Goal: Find specific page/section: Find specific page/section

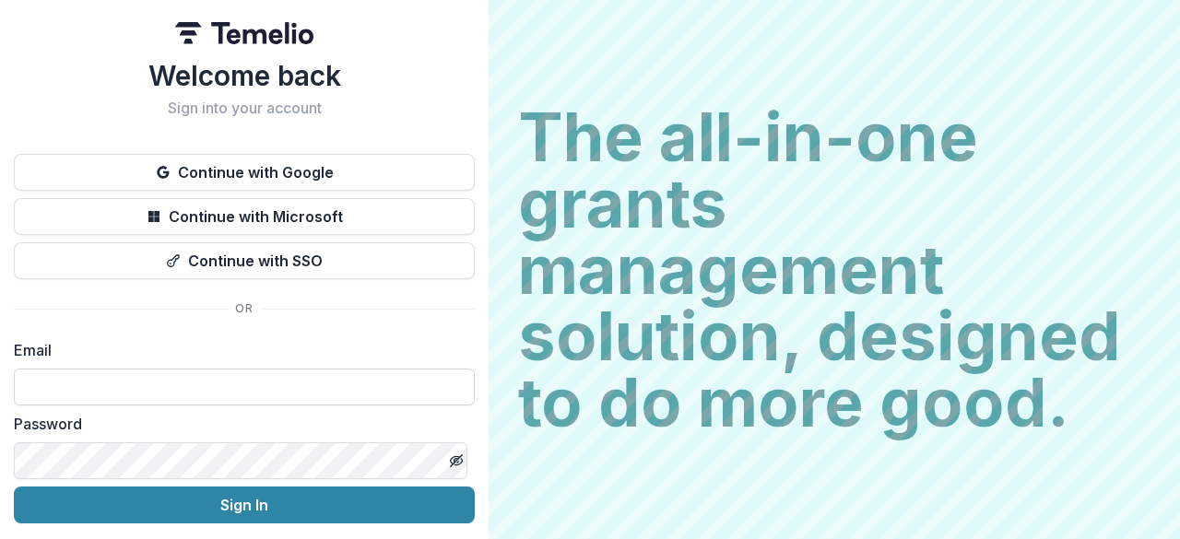
click at [294, 394] on input at bounding box center [244, 387] width 461 height 37
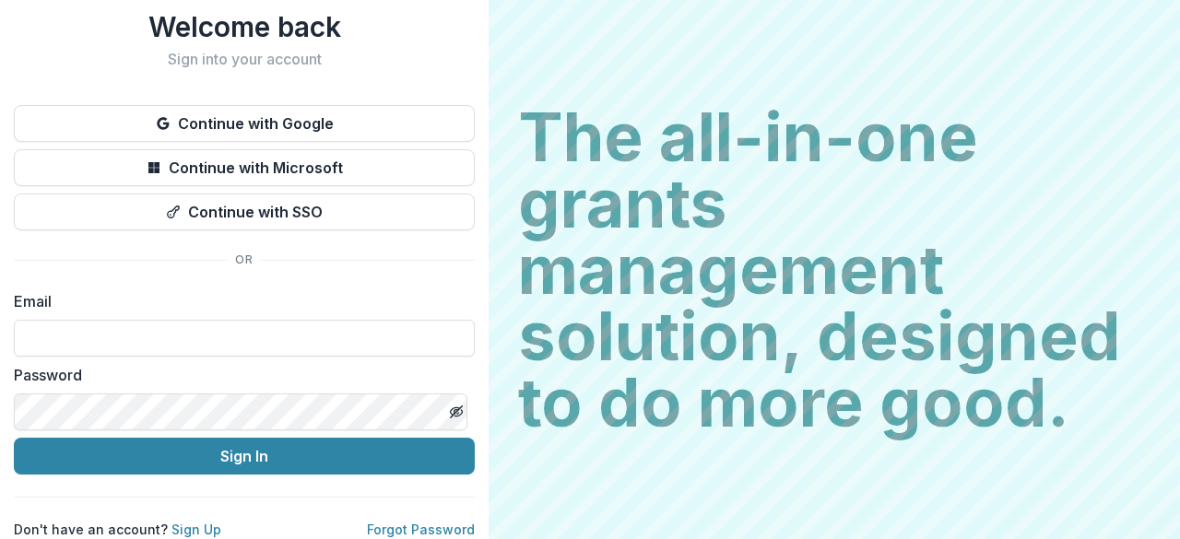
click at [253, 296] on label "Email" at bounding box center [239, 301] width 450 height 22
click at [238, 320] on input at bounding box center [244, 338] width 461 height 37
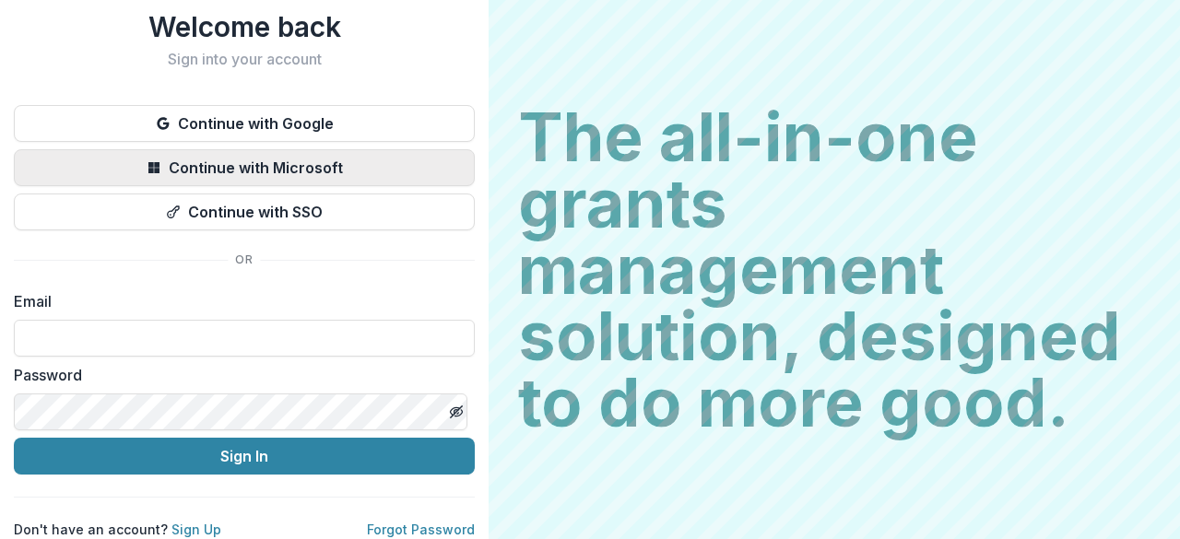
click at [245, 149] on button "Continue with Microsoft" at bounding box center [244, 167] width 461 height 37
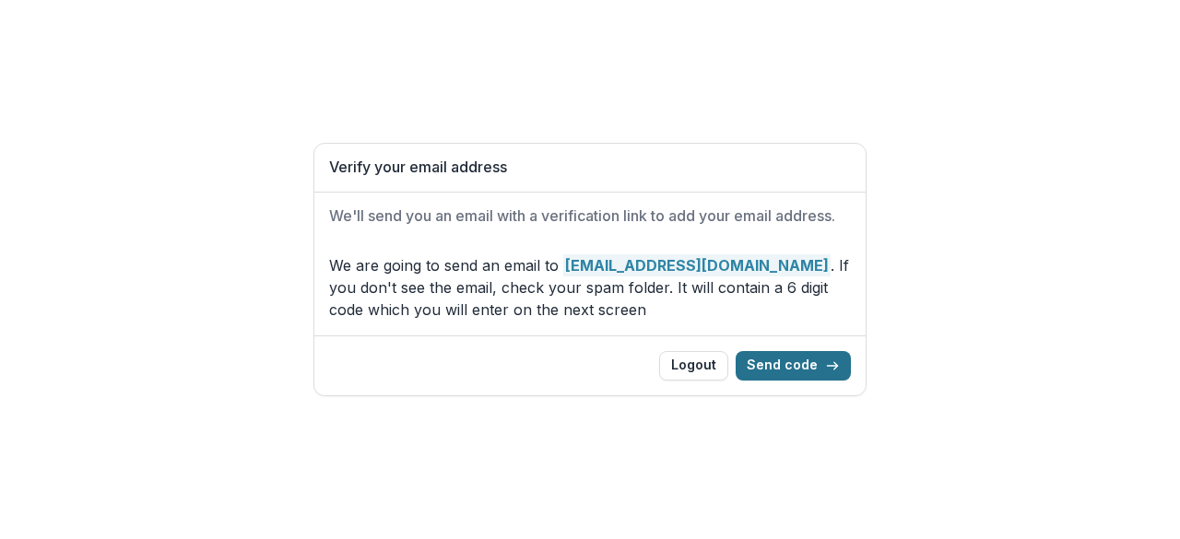
click at [788, 360] on button "Send code" at bounding box center [793, 365] width 115 height 29
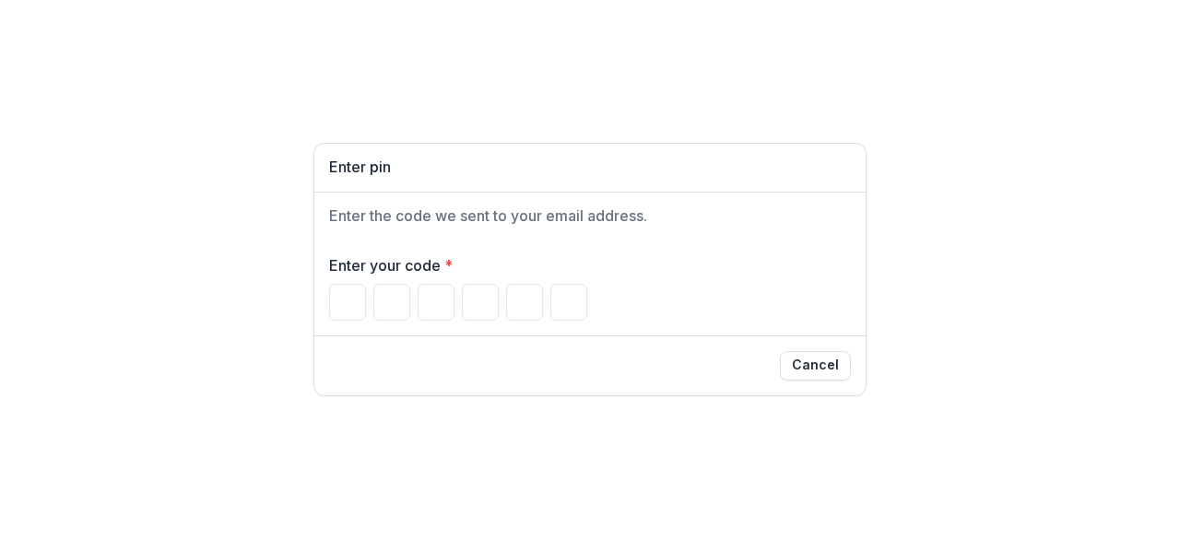
type input "*"
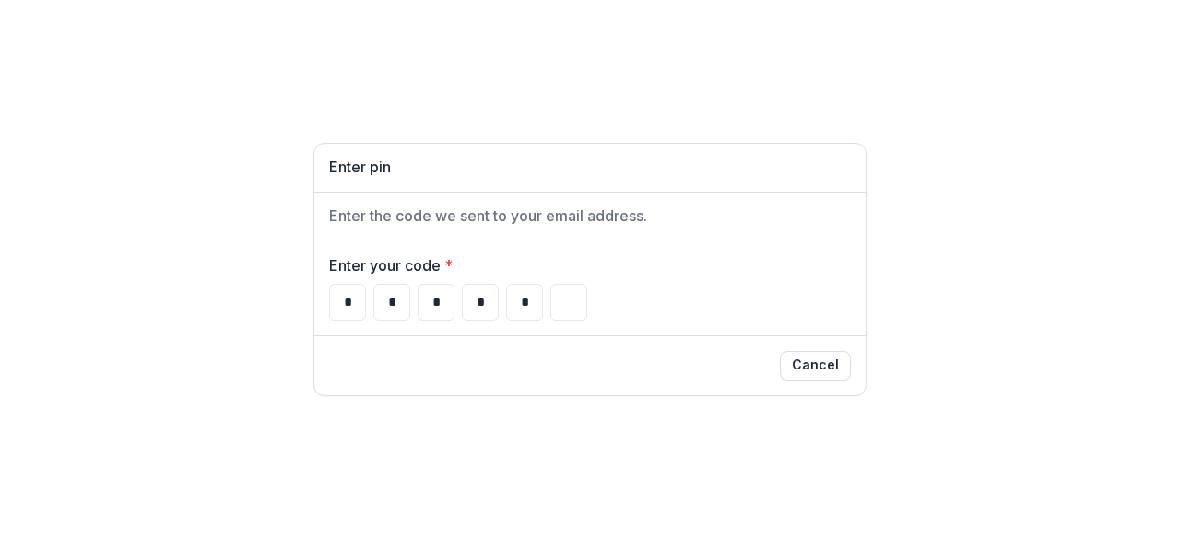
type input "*"
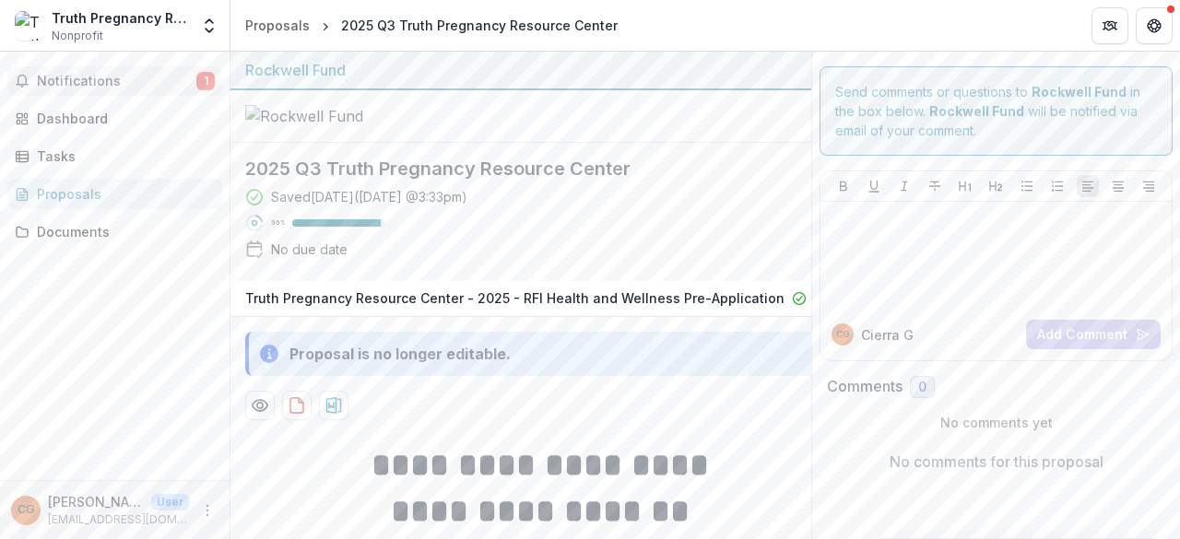
click at [94, 82] on span "Notifications" at bounding box center [116, 82] width 159 height 16
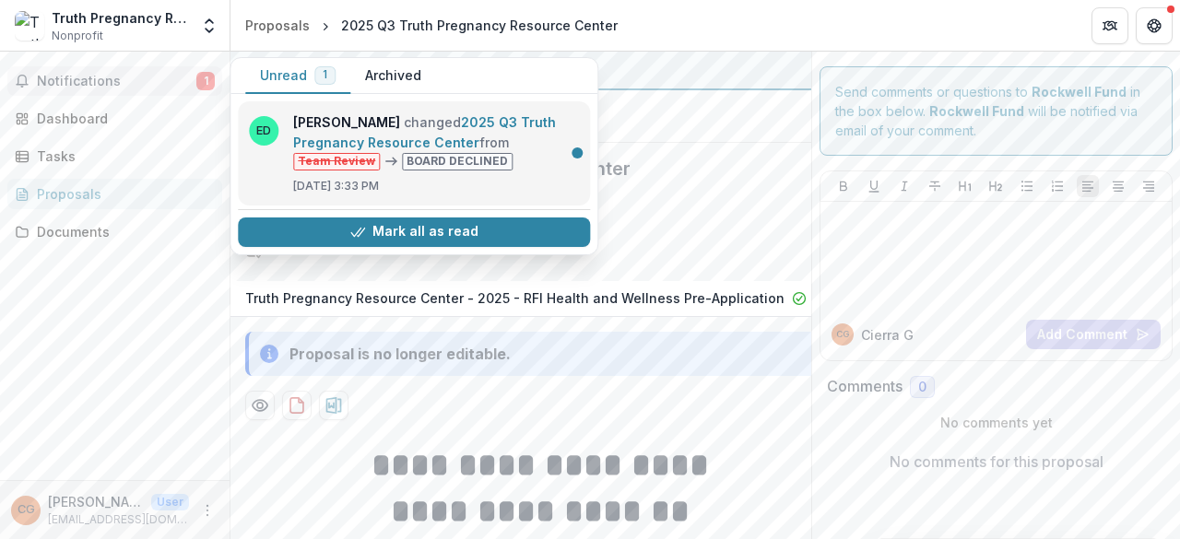
click at [530, 143] on link "2025 Q3 Truth Pregnancy Resource Center" at bounding box center [424, 132] width 263 height 36
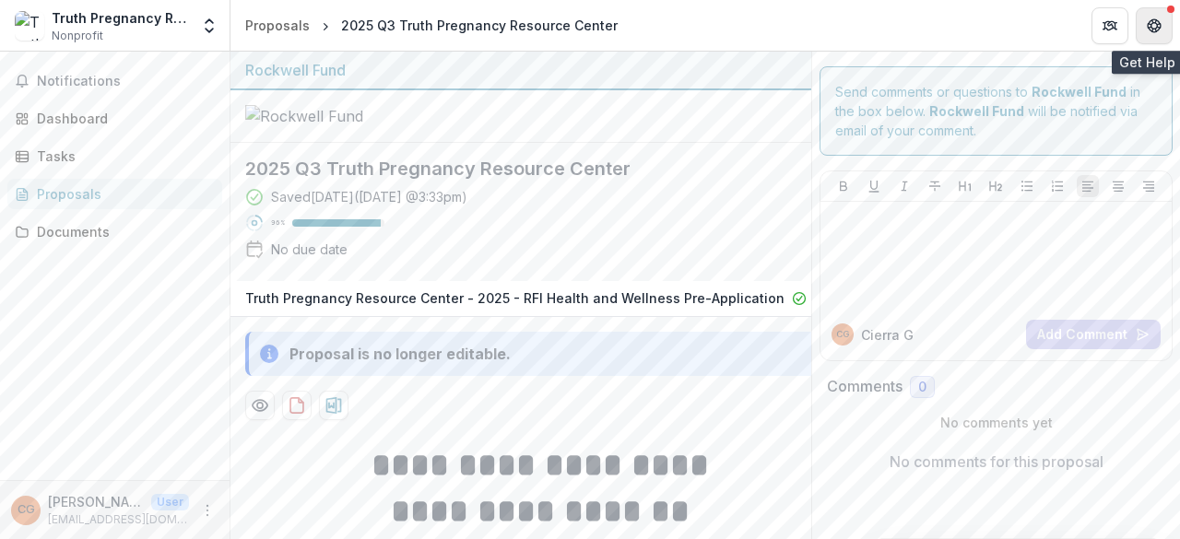
click at [1150, 10] on button "Get Help" at bounding box center [1154, 25] width 37 height 37
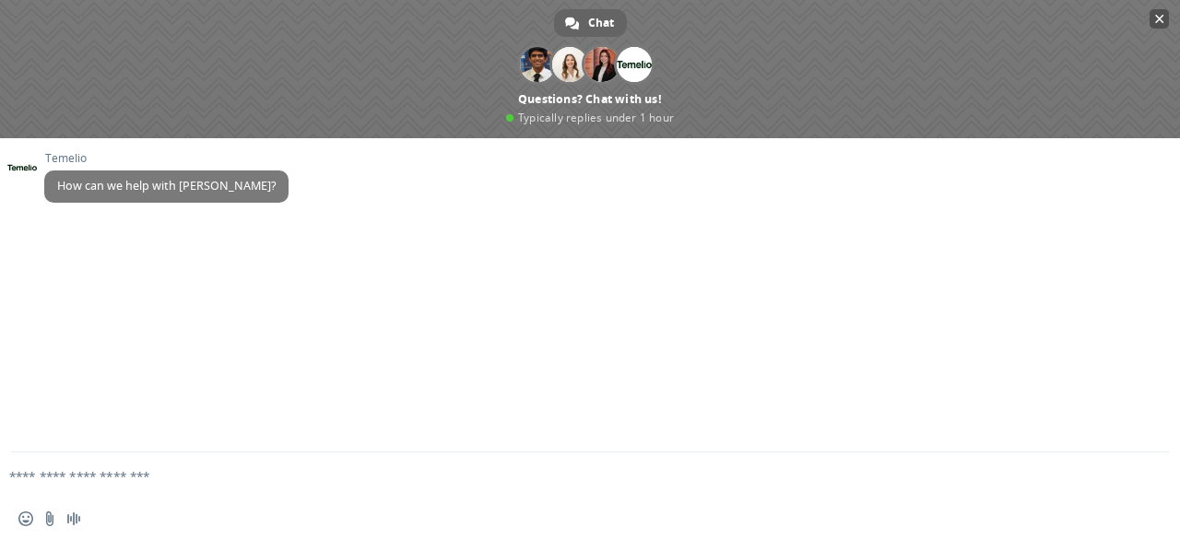
click at [1157, 21] on span "Close chat" at bounding box center [1159, 19] width 9 height 9
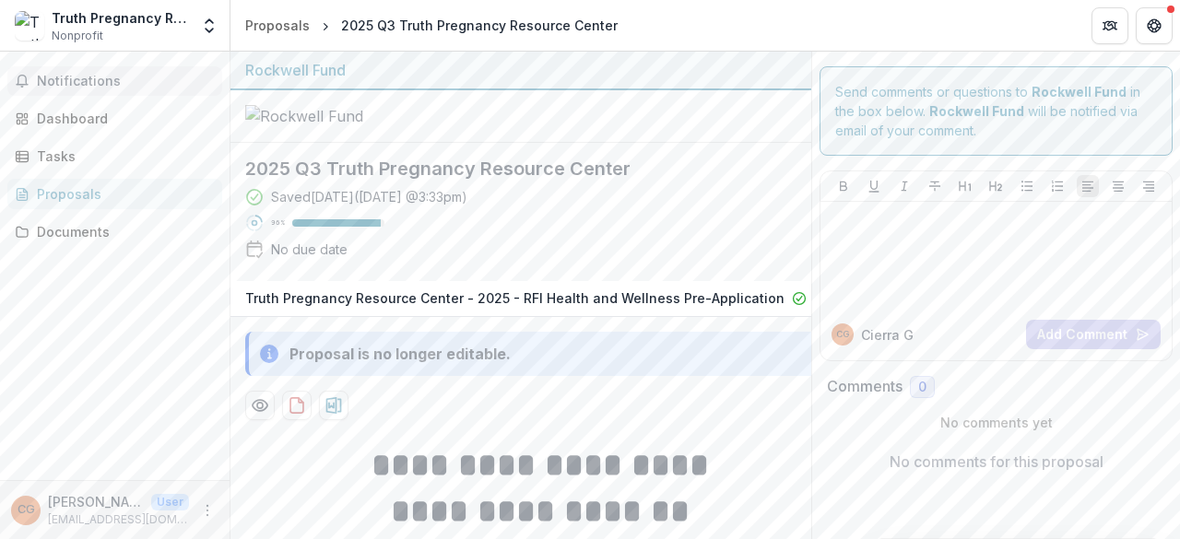
click at [100, 70] on button "Notifications" at bounding box center [114, 80] width 215 height 29
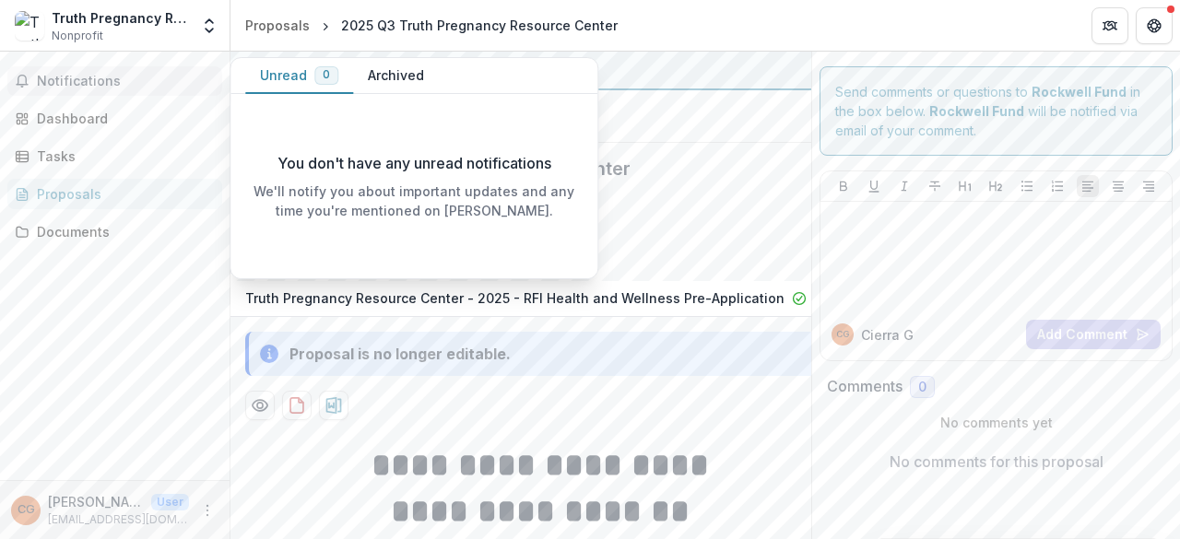
click at [379, 69] on button "Archived" at bounding box center [396, 76] width 86 height 36
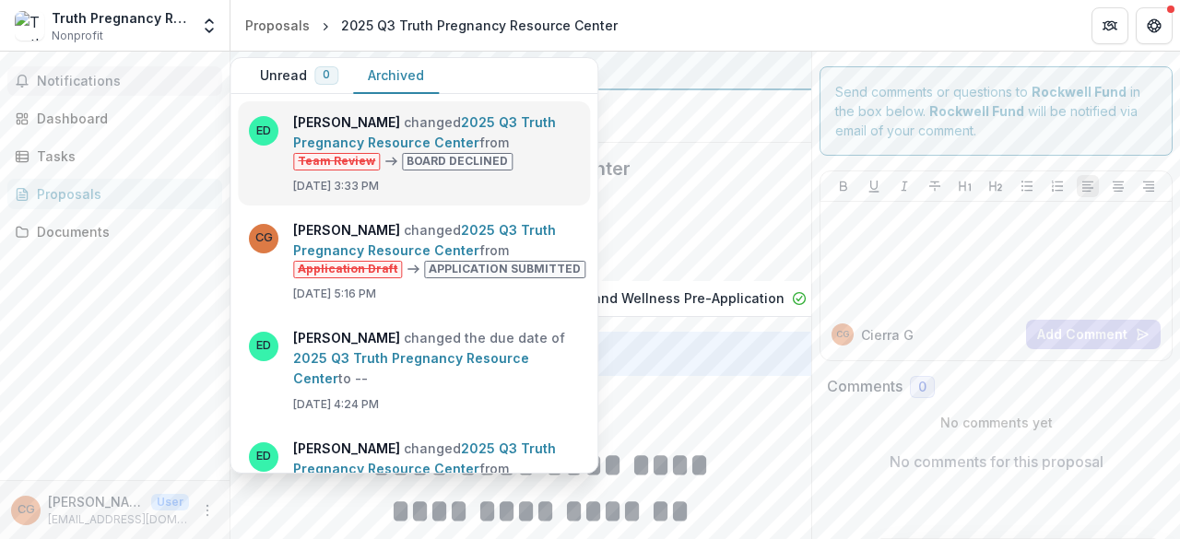
click at [514, 150] on link "2025 Q3 Truth Pregnancy Resource Center" at bounding box center [424, 132] width 263 height 36
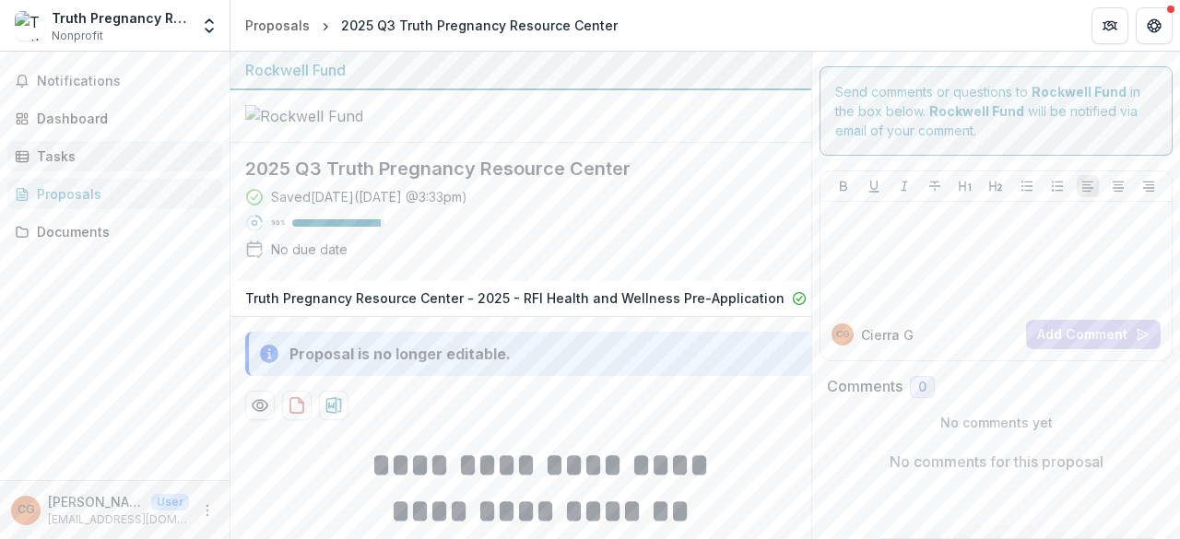
click at [53, 152] on div "Tasks" at bounding box center [122, 156] width 171 height 19
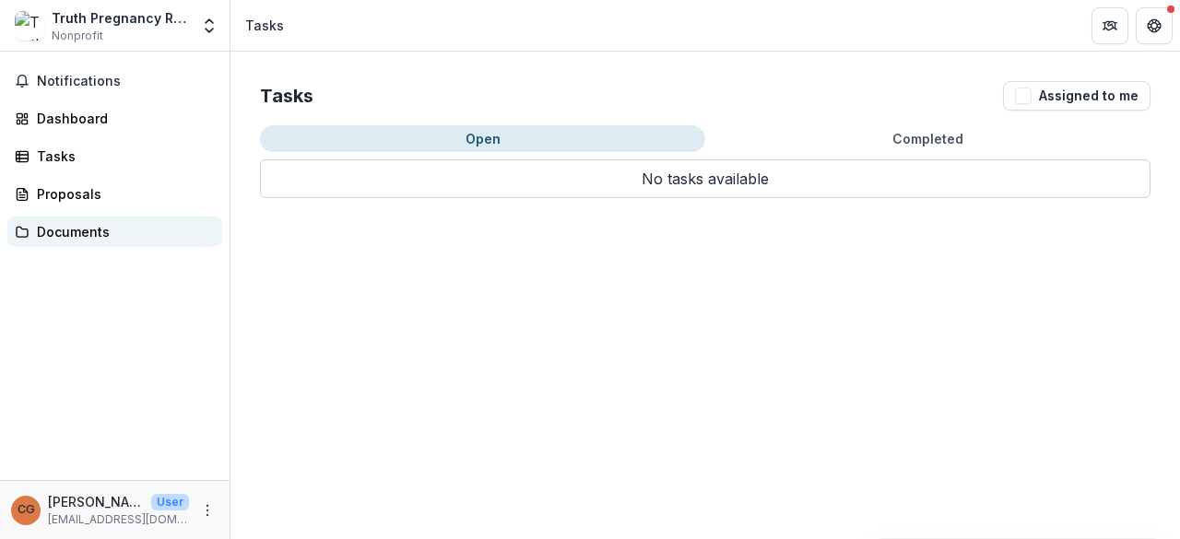
click at [59, 222] on div "Documents" at bounding box center [122, 231] width 171 height 19
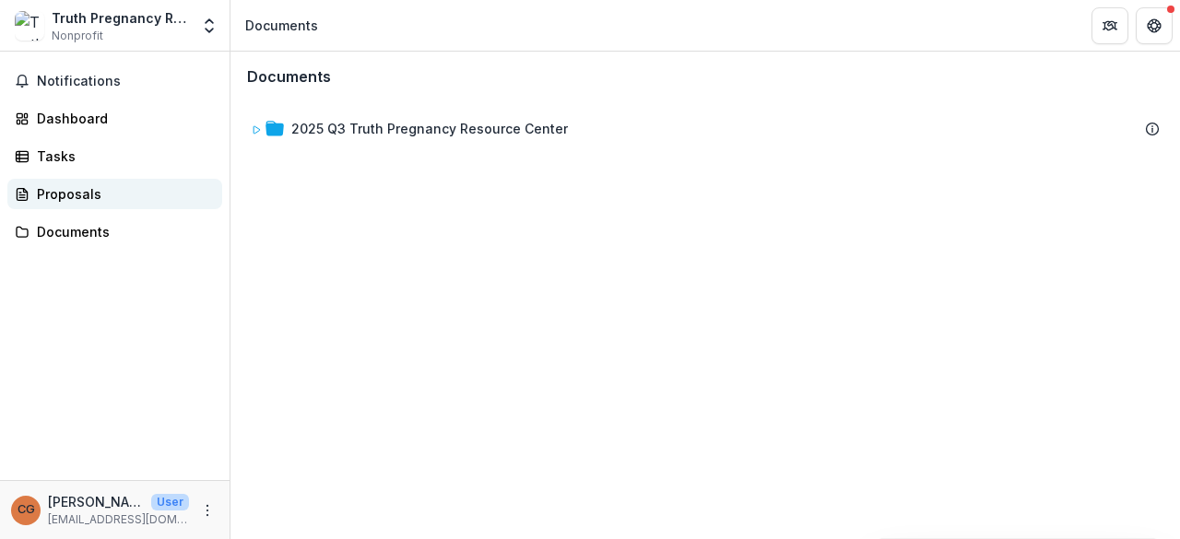
click at [52, 202] on div "Proposals" at bounding box center [122, 193] width 171 height 19
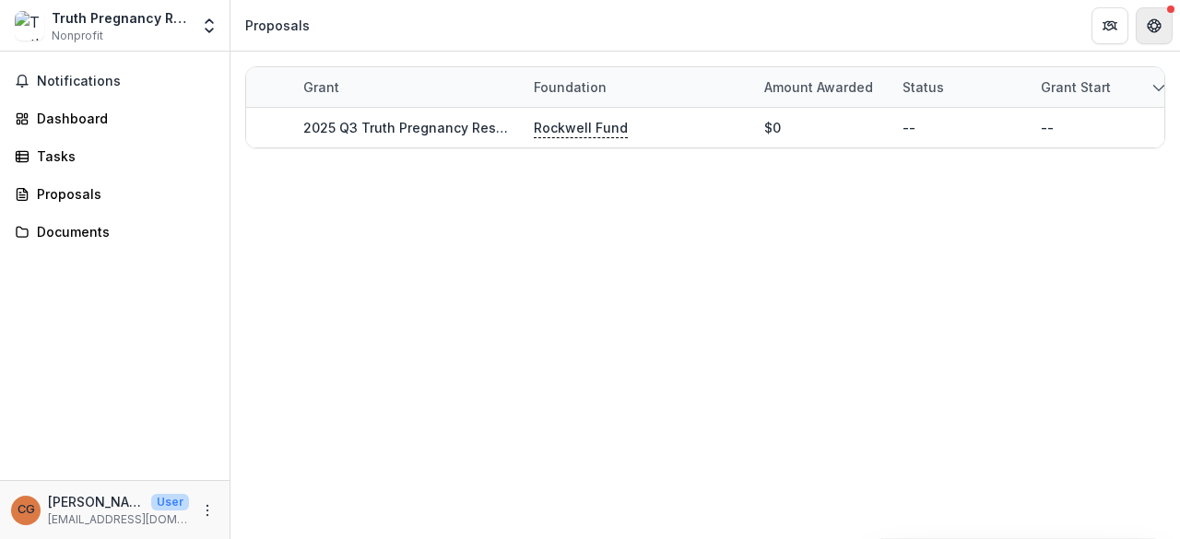
click at [1159, 21] on icon "Get Help" at bounding box center [1158, 21] width 4 height 4
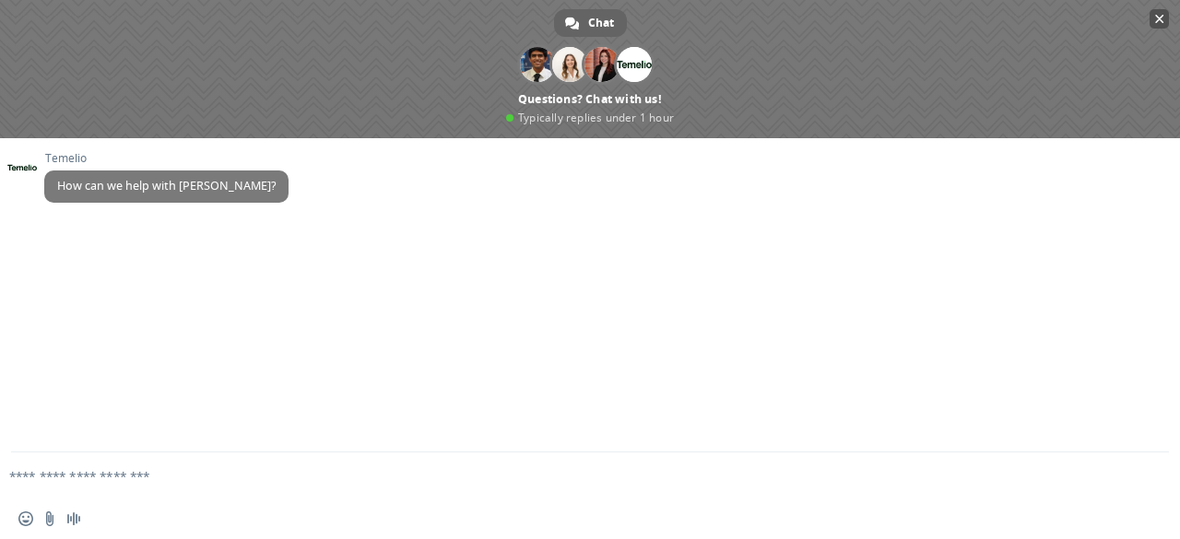
click at [1156, 16] on span "Close chat" at bounding box center [1159, 19] width 9 height 9
